Goal: Information Seeking & Learning: Learn about a topic

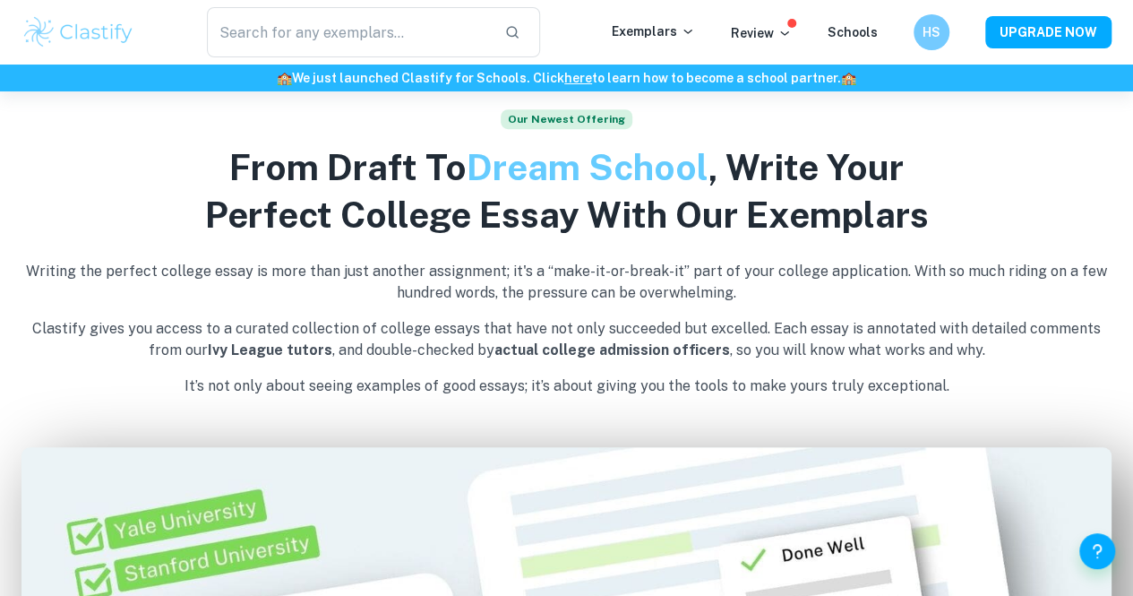
scroll to position [604, 0]
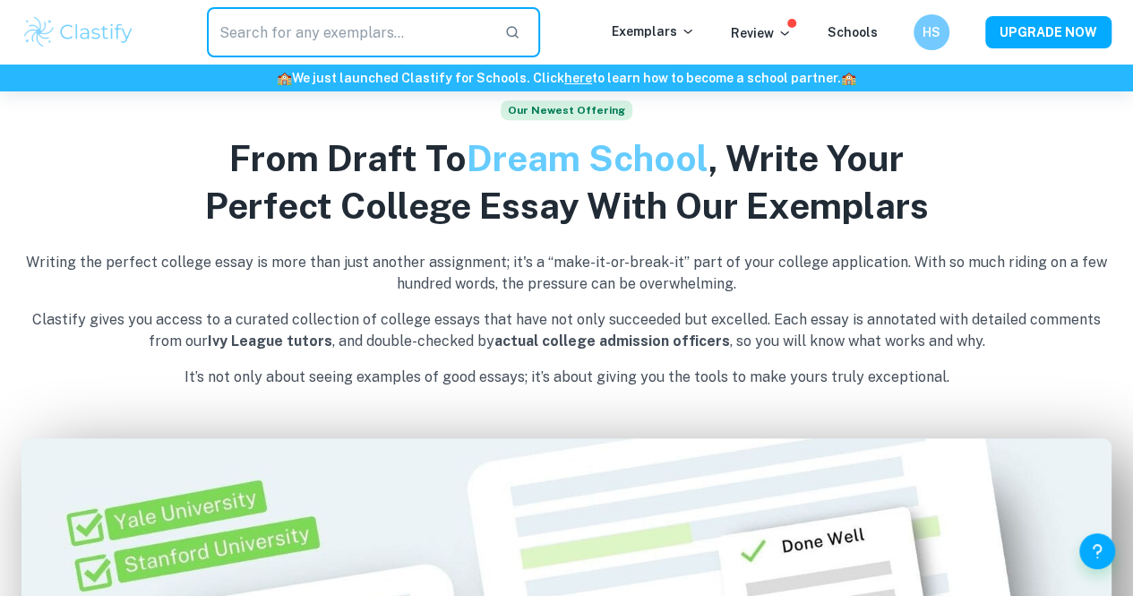
click at [452, 44] on input "text" at bounding box center [348, 32] width 283 height 50
paste input "evaluate the use of one or more techniques used in the study of the brain and b…"
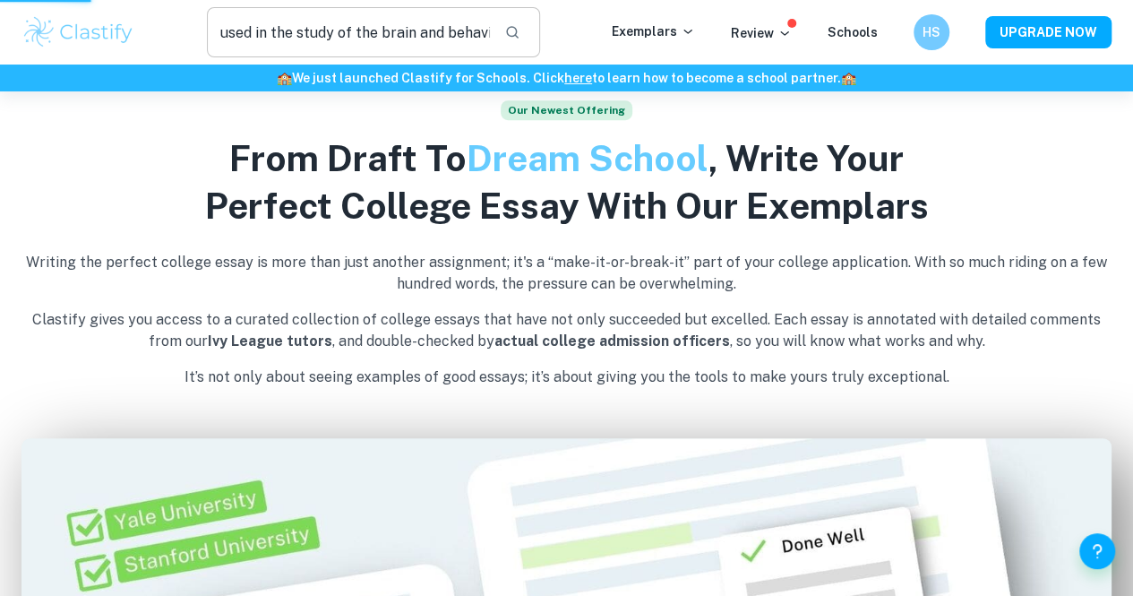
scroll to position [0, 0]
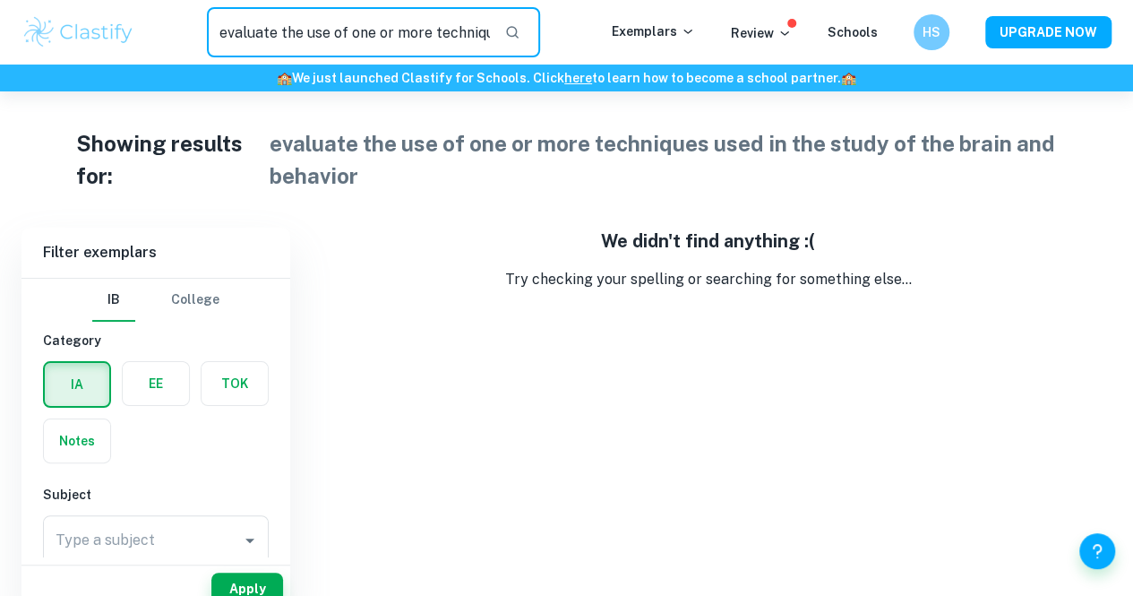
click at [365, 33] on input "evaluate the use of one or more techniques used in the study of the brain and b…" at bounding box center [348, 32] width 283 height 50
drag, startPoint x: 407, startPoint y: 28, endPoint x: 199, endPoint y: 13, distance: 208.3
click at [199, 13] on div "evaluate the use of one or more techniques used in the study of the brain and b…" at bounding box center [373, 32] width 476 height 50
drag, startPoint x: 313, startPoint y: 16, endPoint x: 227, endPoint y: -13, distance: 90.9
click at [227, 0] on html "We value your privacy We use cookies to enhance your browsing experience, serve…" at bounding box center [566, 298] width 1133 height 596
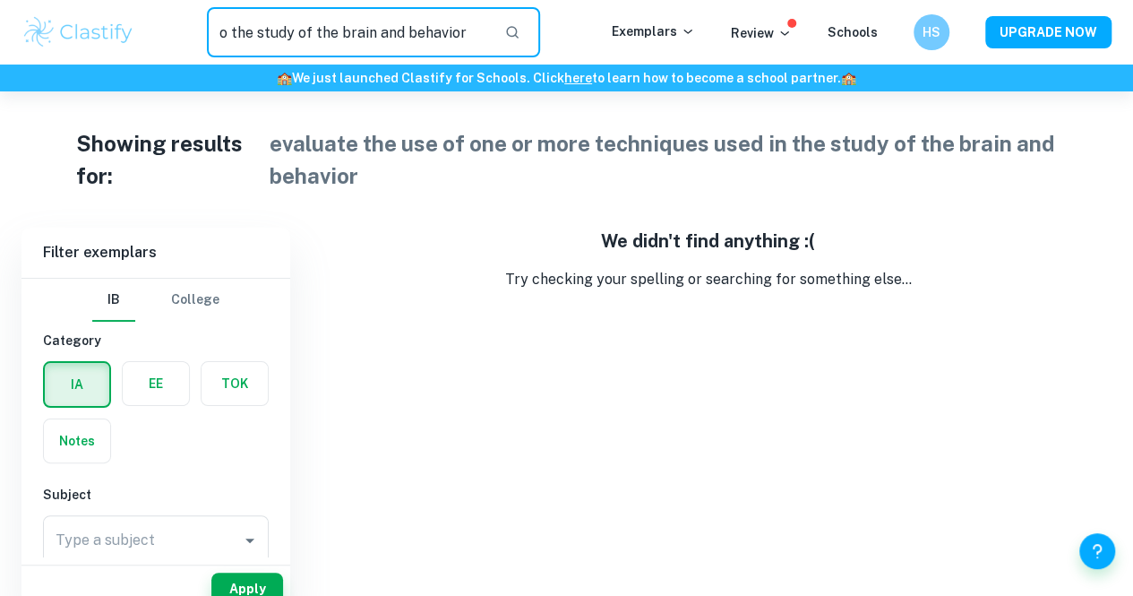
drag, startPoint x: 369, startPoint y: 58, endPoint x: 279, endPoint y: 40, distance: 92.2
click at [279, 40] on input "o the study of the brain and behavior" at bounding box center [348, 32] width 283 height 50
type input "o"
type input "Psychology ERQ"
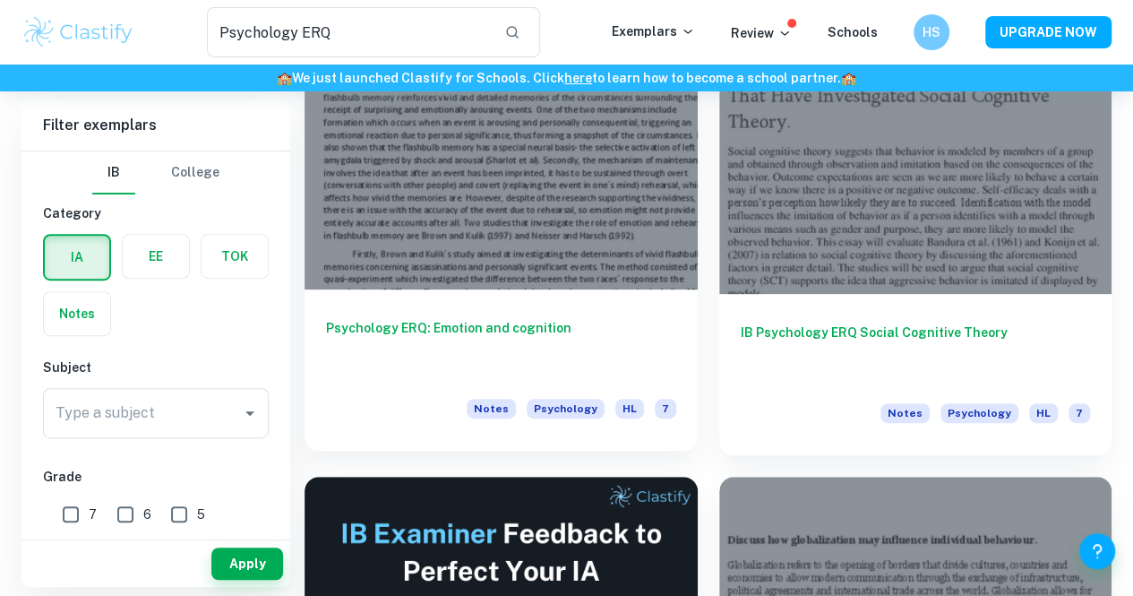
scroll to position [373, 0]
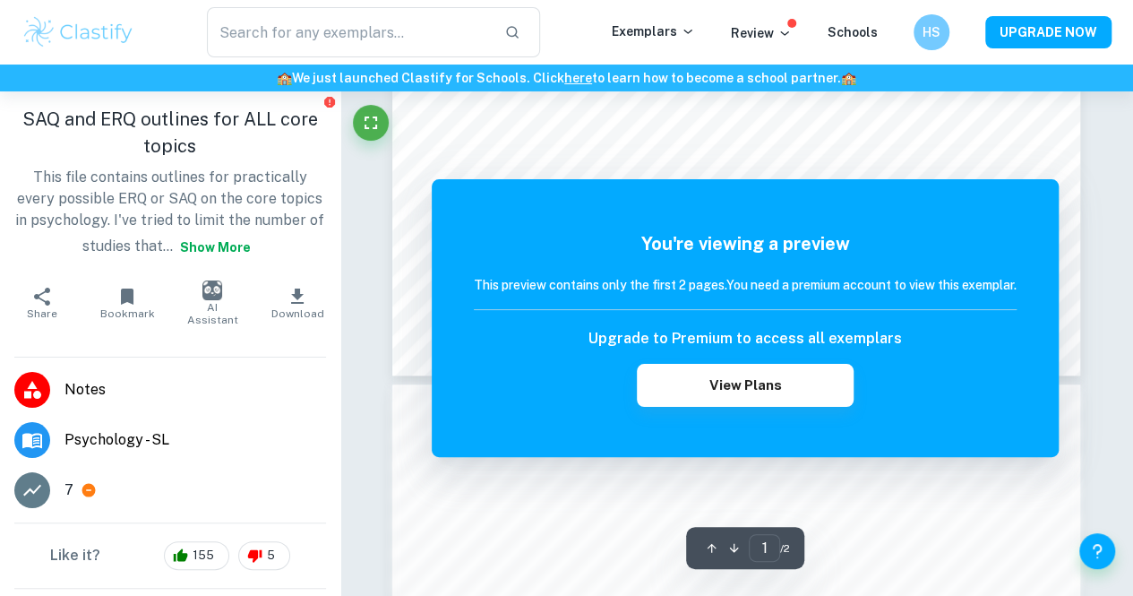
scroll to position [707, 0]
type input "Psychology ERQ"
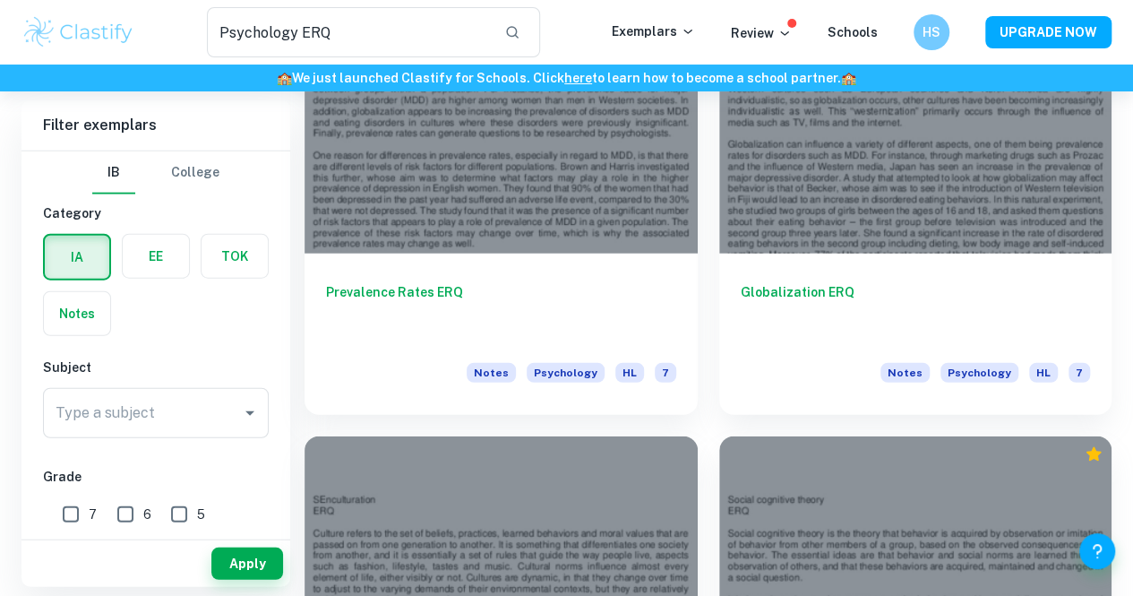
scroll to position [2212, 0]
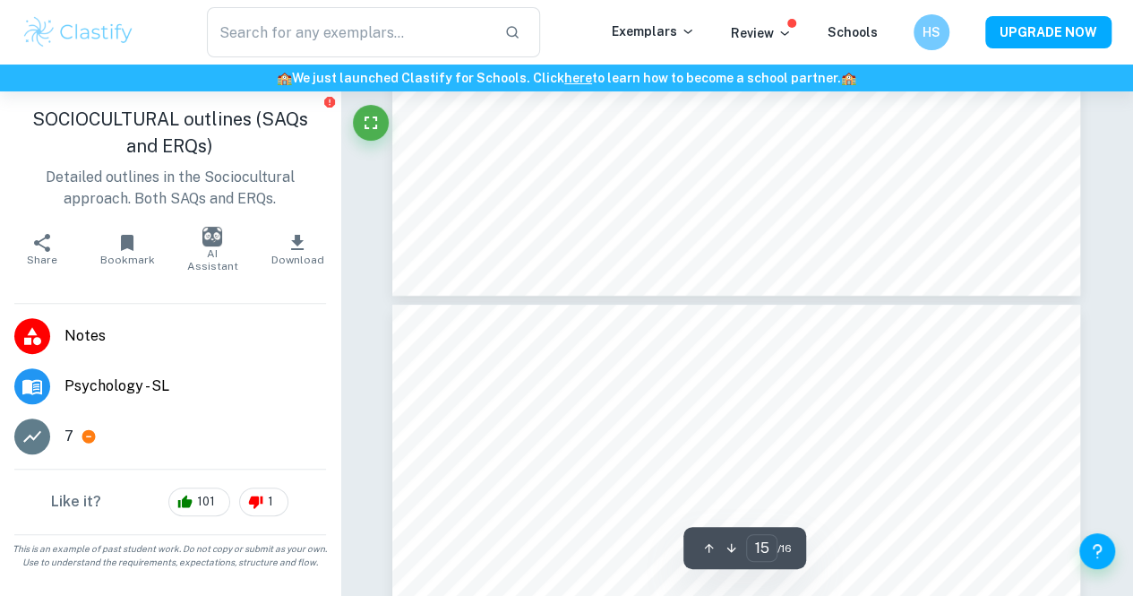
type input "16"
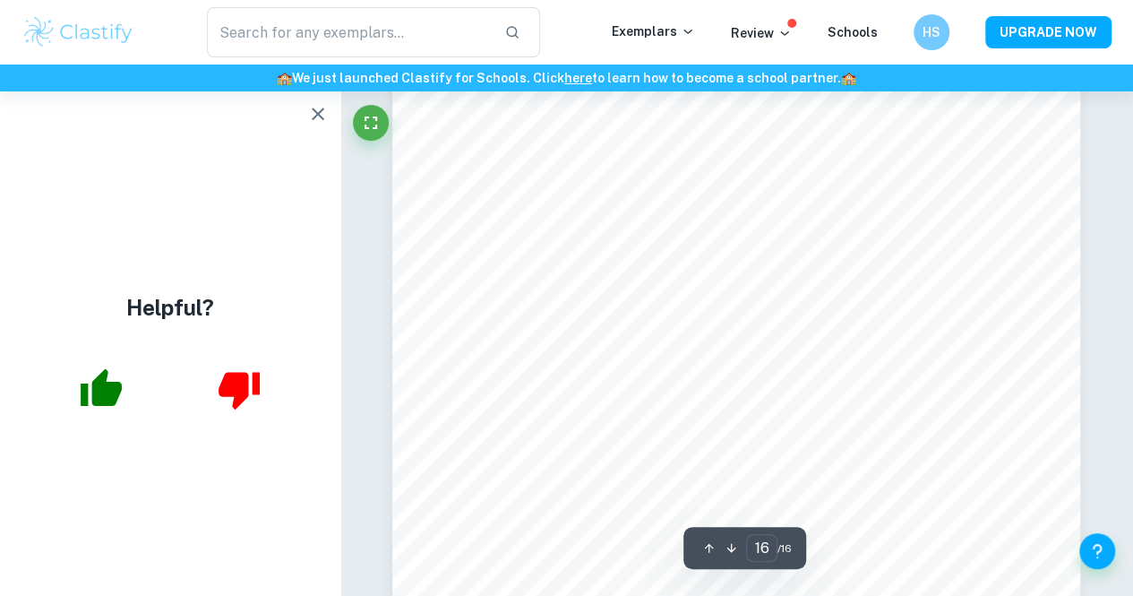
scroll to position [14342, 0]
